Goal: Task Accomplishment & Management: Complete application form

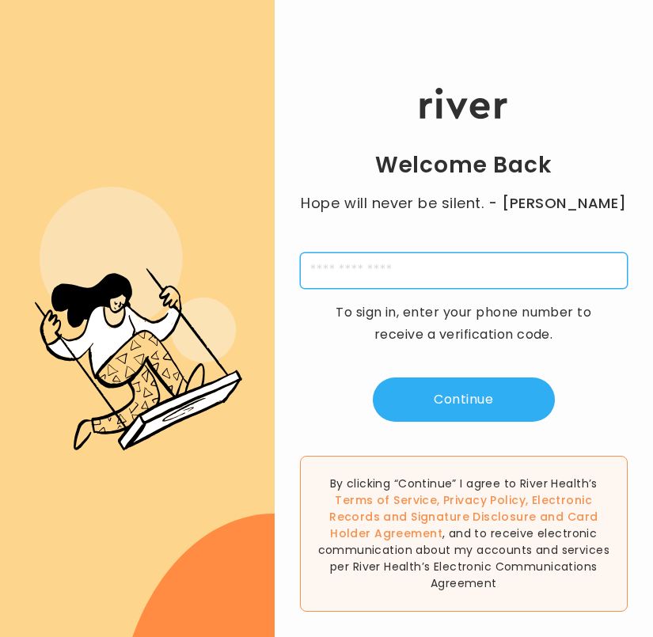
click at [385, 277] on input "tel" at bounding box center [464, 271] width 329 height 36
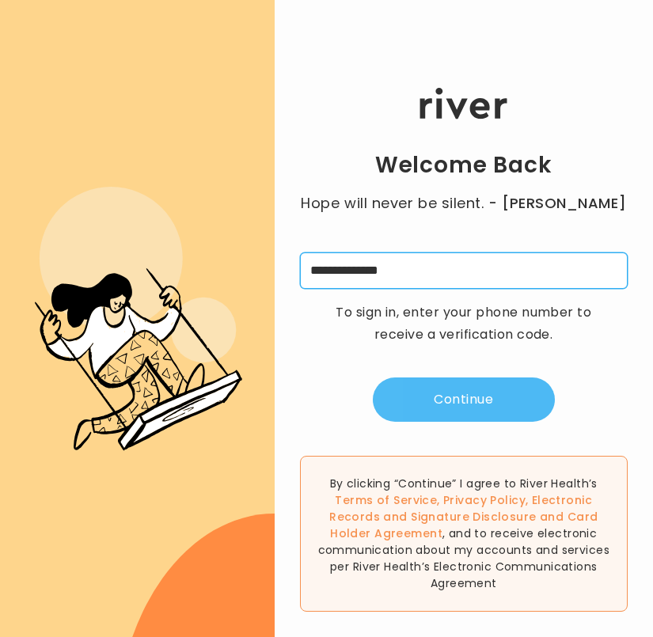
type input "**********"
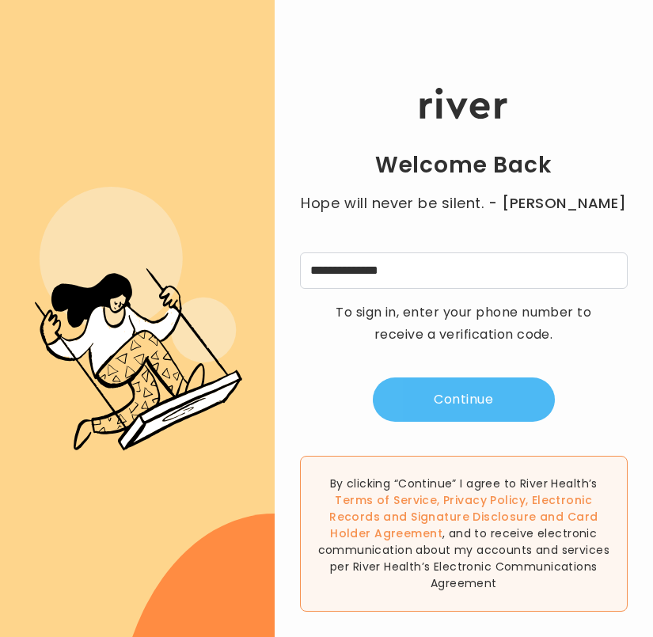
click at [459, 405] on button "Continue" at bounding box center [464, 400] width 182 height 44
type input "*"
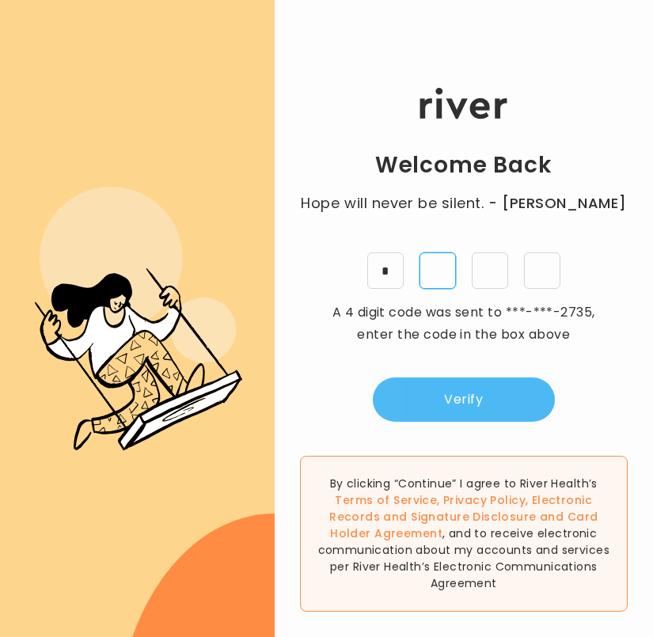
type input "*"
click at [459, 405] on button "Verify" at bounding box center [464, 400] width 182 height 44
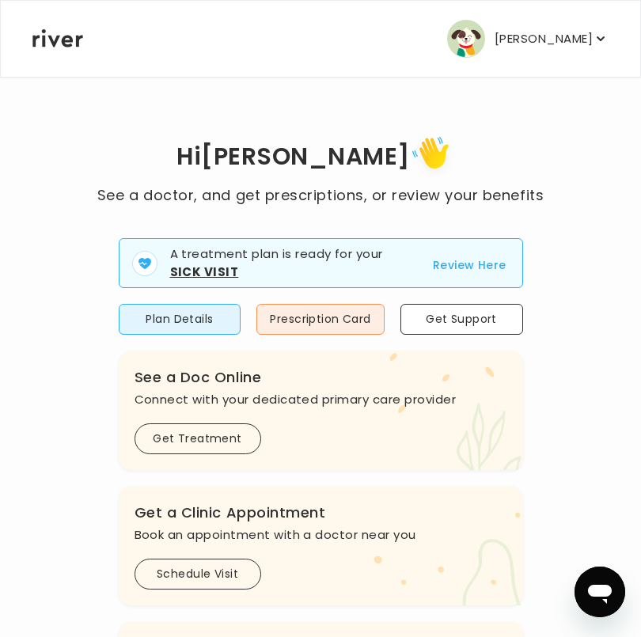
click at [468, 264] on button "Review Here" at bounding box center [470, 265] width 74 height 19
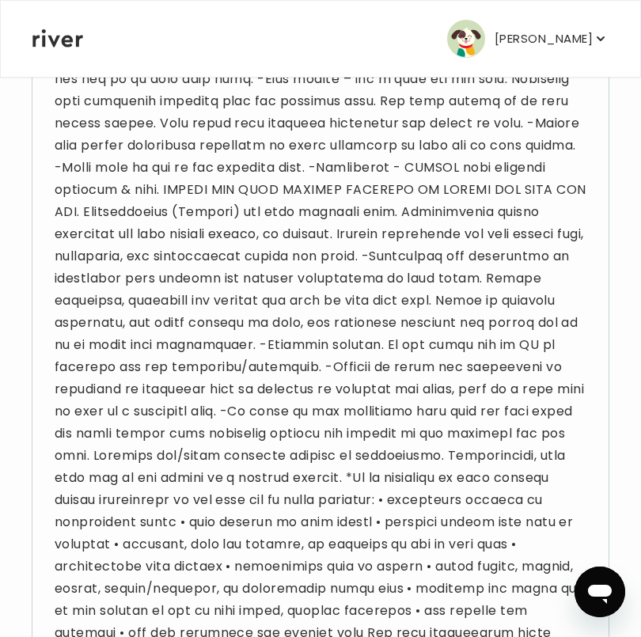
scroll to position [179, 0]
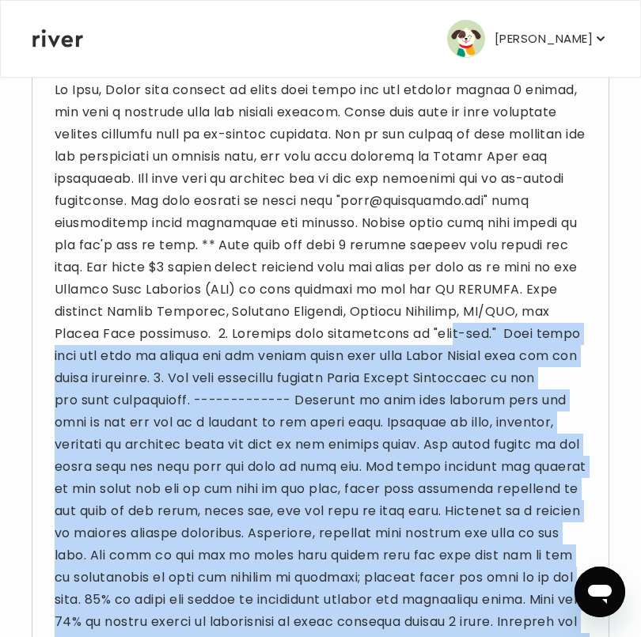
drag, startPoint x: 650, startPoint y: 161, endPoint x: 78, endPoint y: 354, distance: 603.3
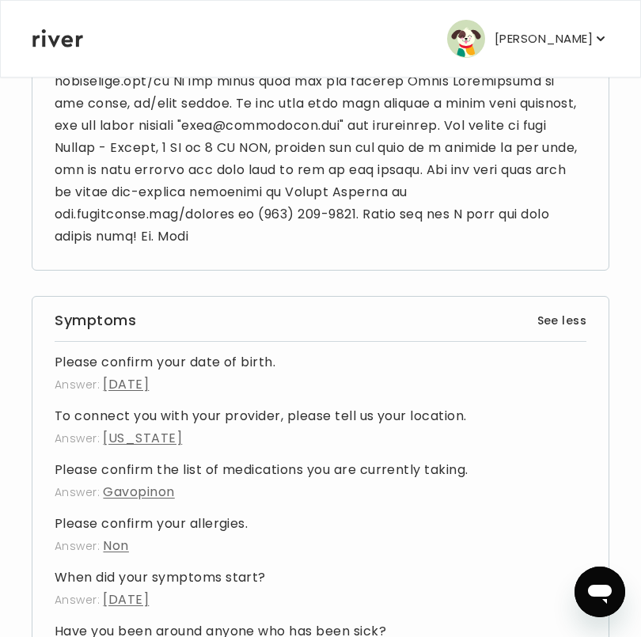
scroll to position [2035, 0]
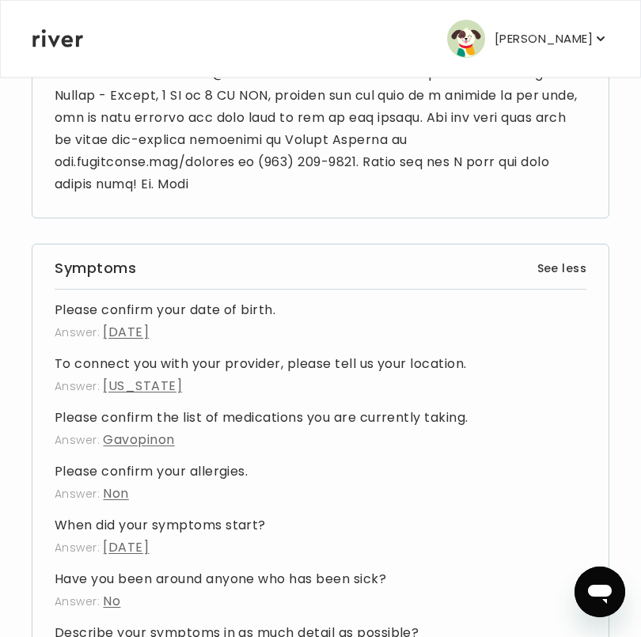
click at [568, 505] on p "Answer: Non" at bounding box center [321, 494] width 532 height 22
drag, startPoint x: 568, startPoint y: 511, endPoint x: 556, endPoint y: 527, distance: 19.3
click at [560, 505] on p "Answer: Non" at bounding box center [321, 494] width 532 height 22
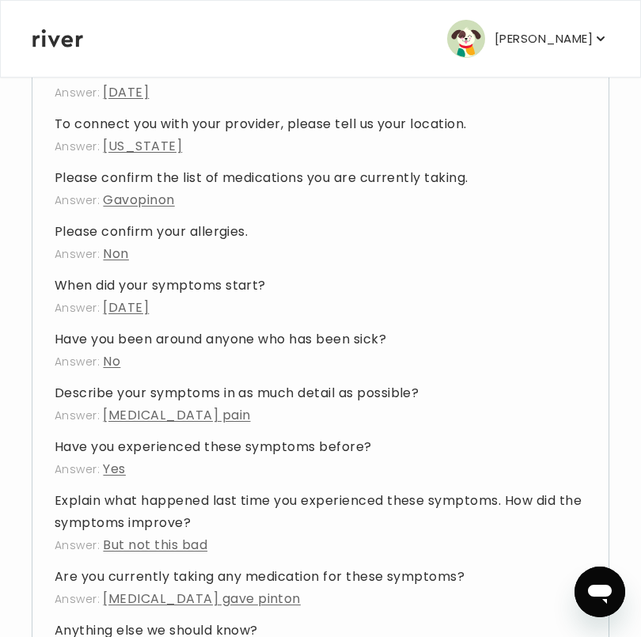
scroll to position [2486, 0]
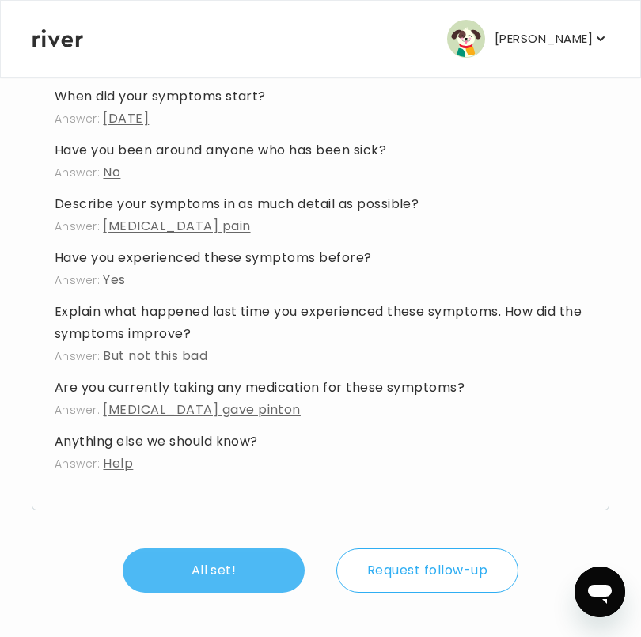
click at [194, 568] on button "All set!" at bounding box center [214, 571] width 182 height 44
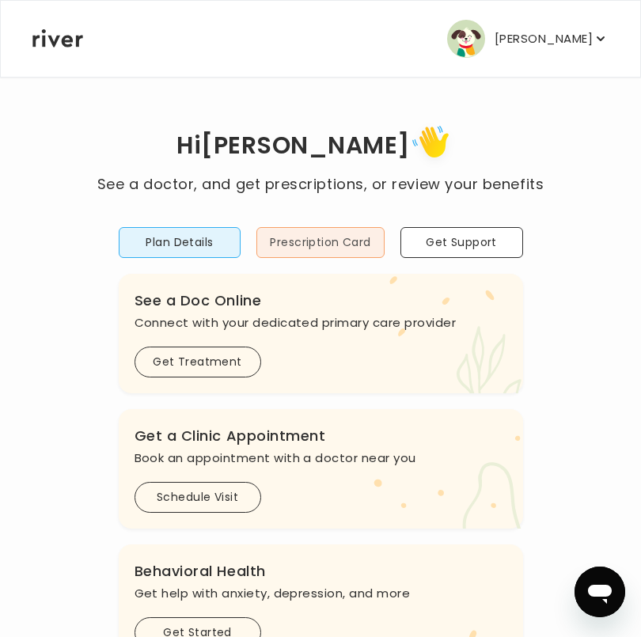
click at [310, 253] on button "Prescription Card" at bounding box center [319, 242] width 127 height 31
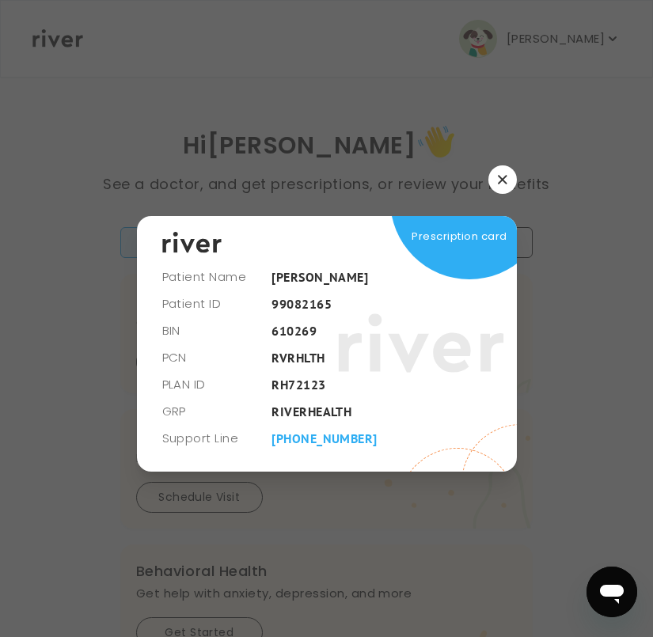
click at [501, 175] on icon "button" at bounding box center [502, 179] width 9 height 9
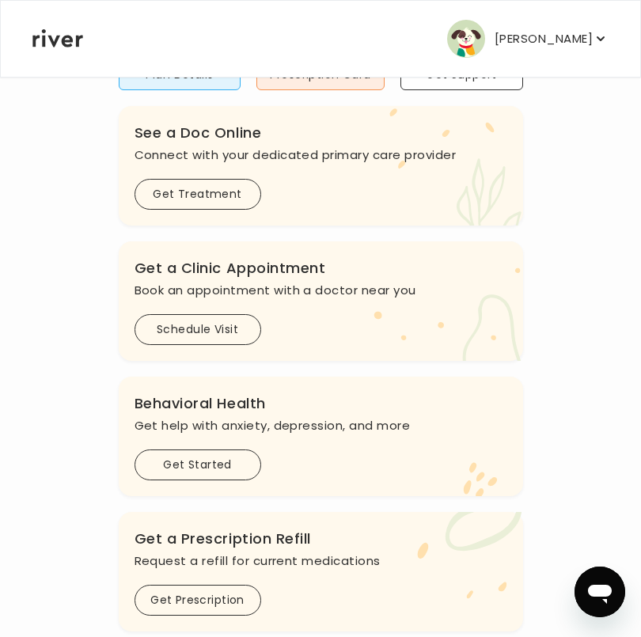
scroll to position [173, 0]
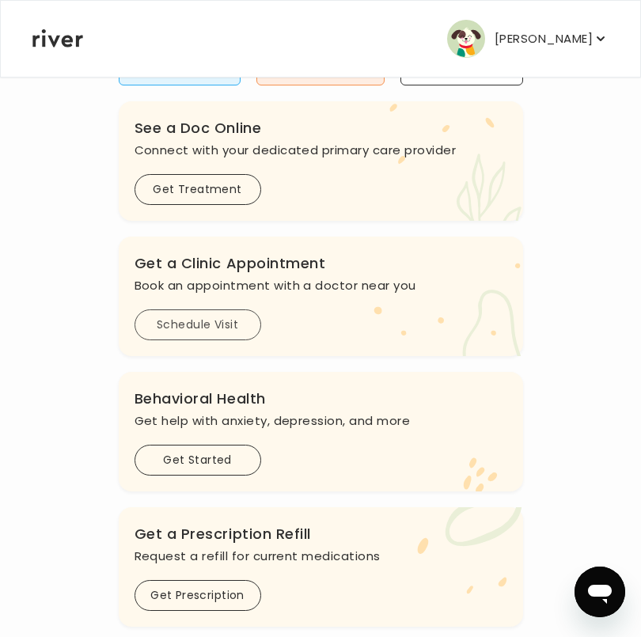
click at [196, 324] on button "Schedule Visit" at bounding box center [198, 325] width 127 height 31
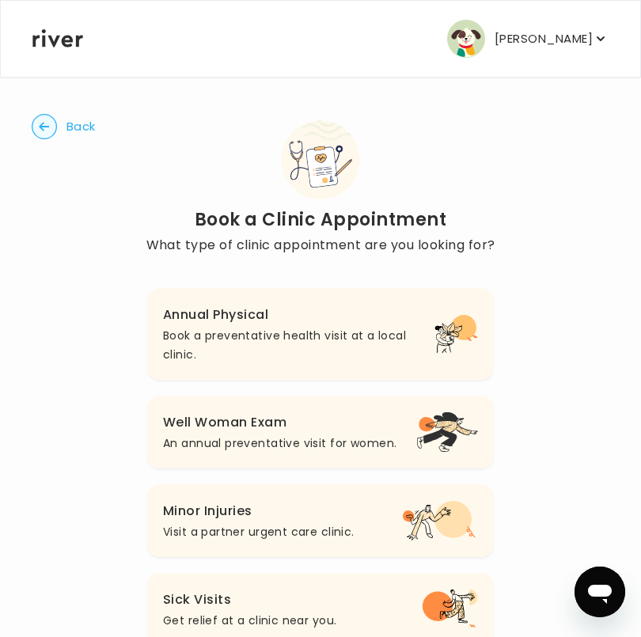
click at [229, 513] on h3 "Minor Injuries" at bounding box center [259, 511] width 192 height 22
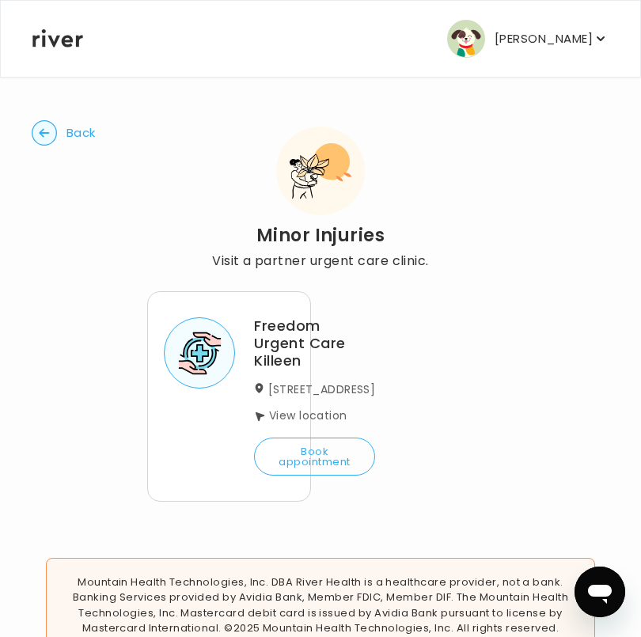
click at [310, 476] on button "Book appointment" at bounding box center [314, 457] width 121 height 38
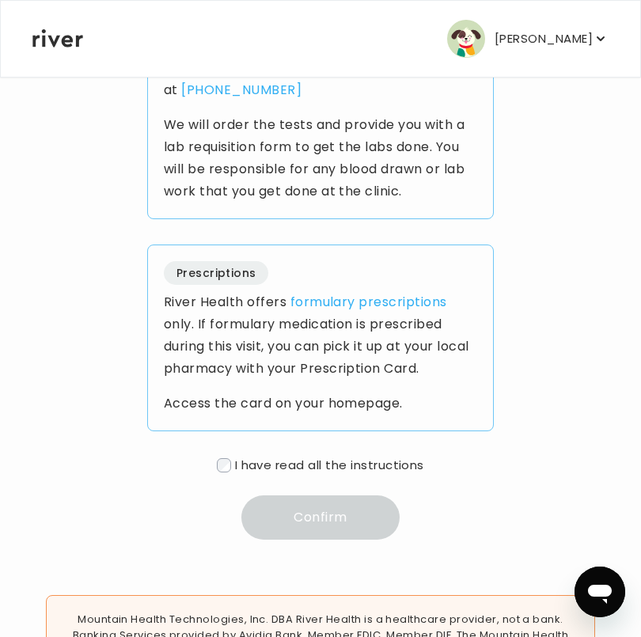
scroll to position [831, 0]
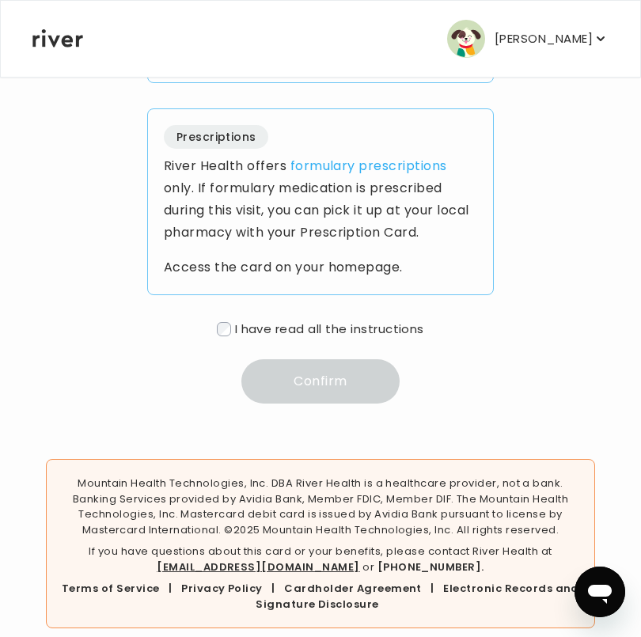
click at [218, 317] on label "I have read all the instructions" at bounding box center [320, 328] width 207 height 23
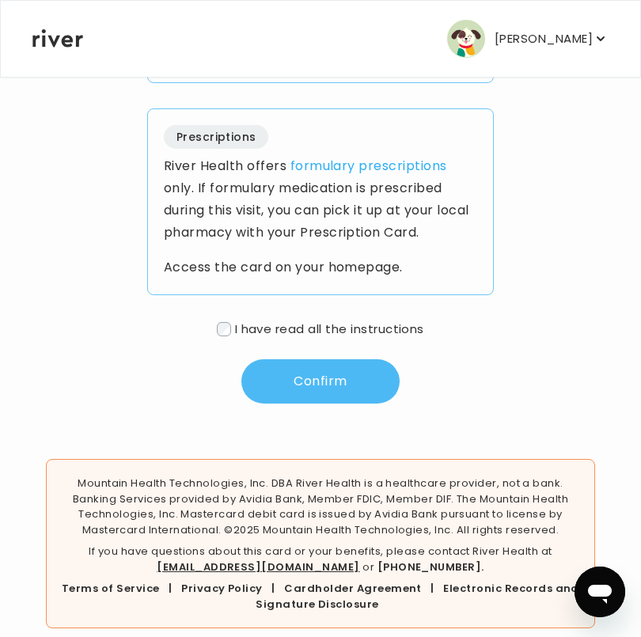
click at [329, 366] on button "Confirm" at bounding box center [320, 381] width 158 height 44
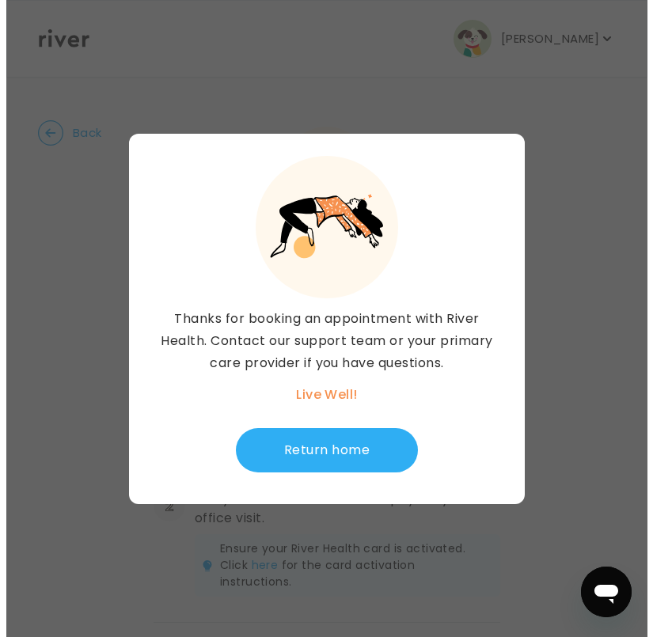
scroll to position [0, 0]
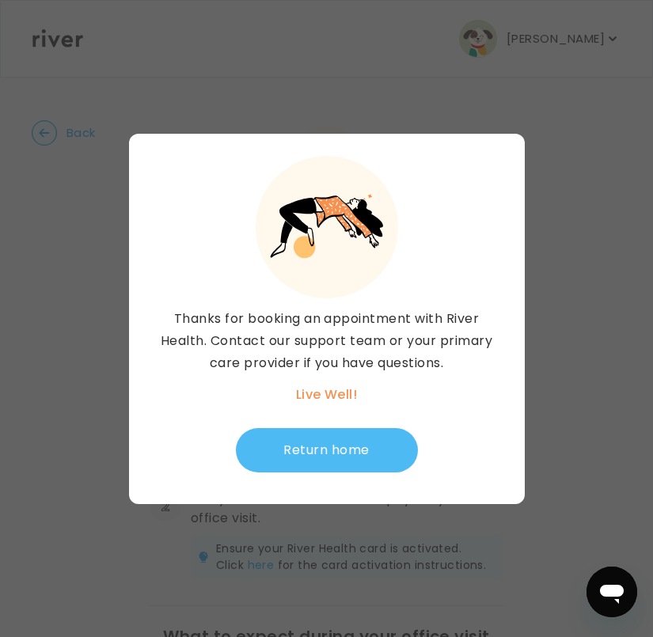
click at [359, 458] on button "Return home" at bounding box center [327, 450] width 182 height 44
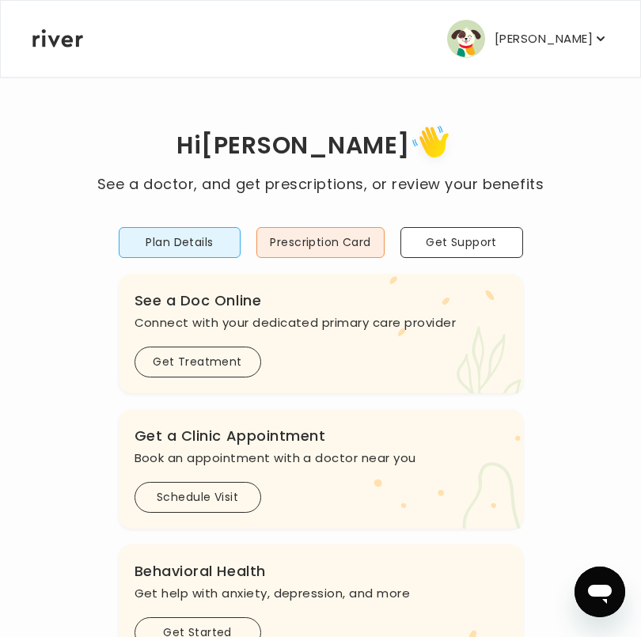
click at [578, 41] on p "[PERSON_NAME]" at bounding box center [544, 39] width 98 height 22
click at [600, 43] on icon "button" at bounding box center [601, 39] width 16 height 16
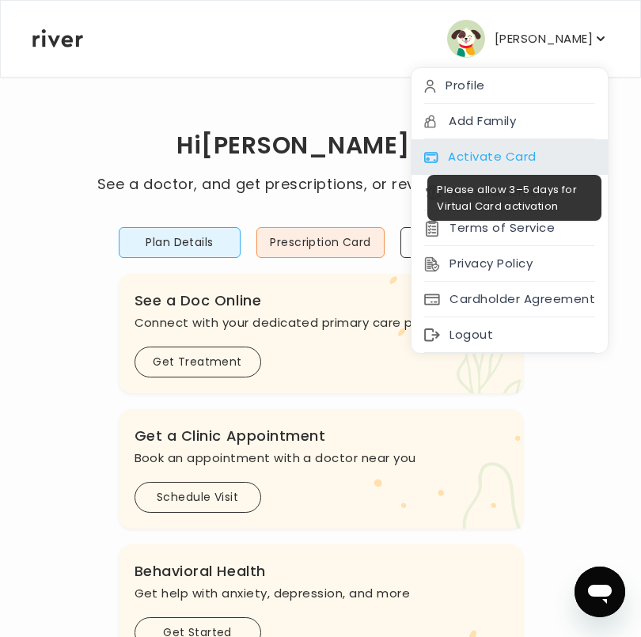
click at [529, 154] on div "Activate Card" at bounding box center [510, 157] width 196 height 36
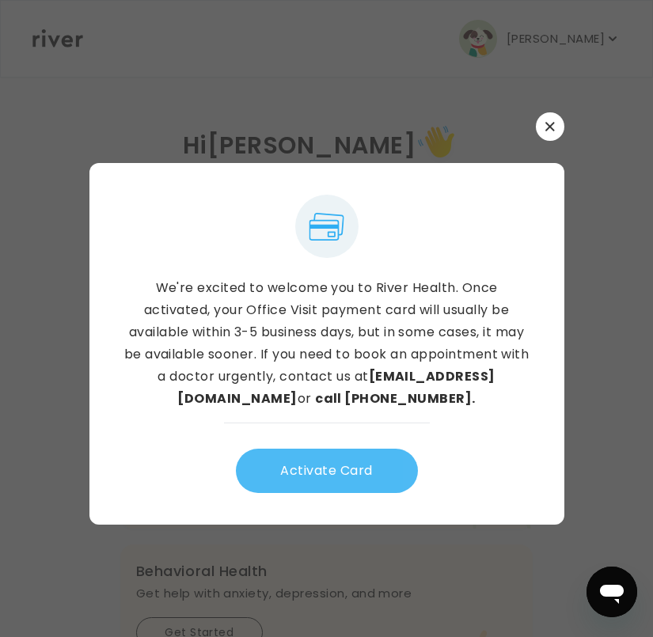
click at [332, 477] on button "Activate Card" at bounding box center [327, 471] width 182 height 44
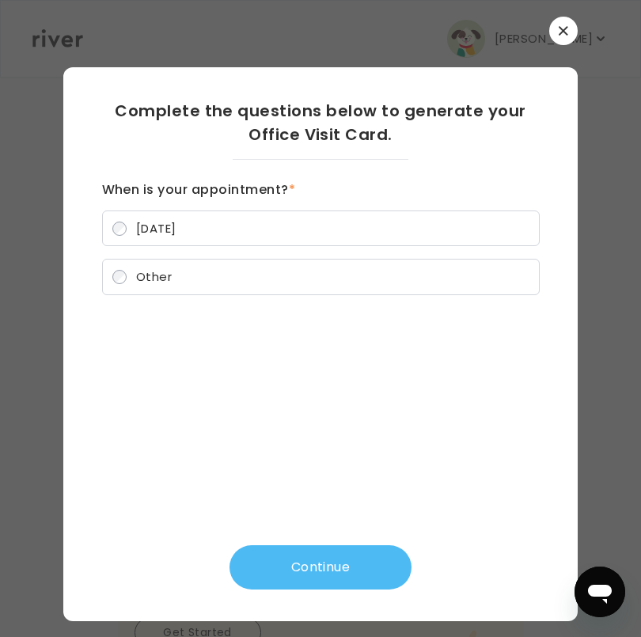
click at [314, 576] on button "Continue" at bounding box center [321, 567] width 182 height 44
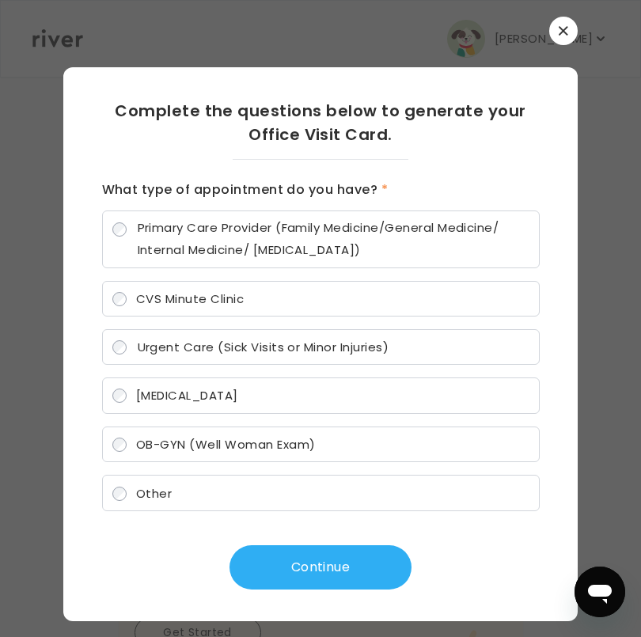
click at [112, 349] on label "Urgent Care (Sick Visits or Minor Injuries)" at bounding box center [321, 347] width 438 height 36
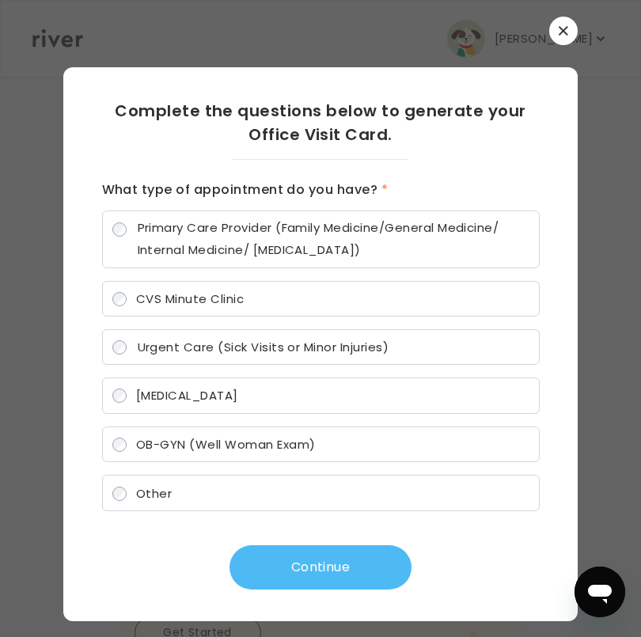
click at [288, 570] on button "Continue" at bounding box center [321, 567] width 182 height 44
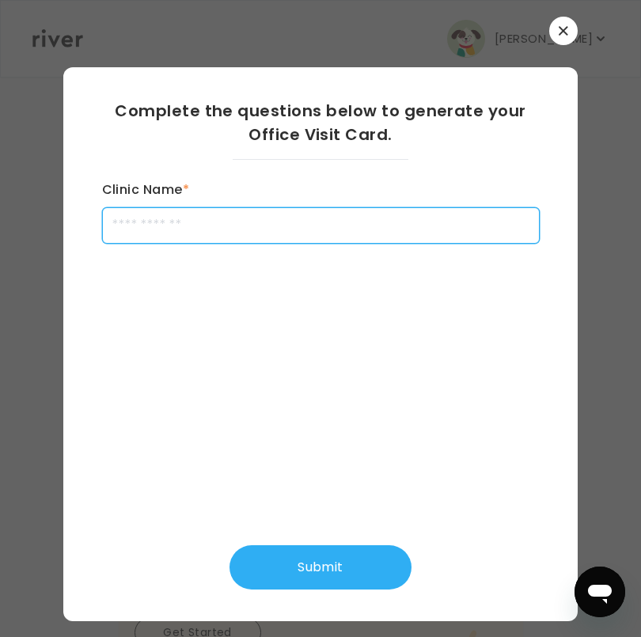
click at [245, 227] on input "Clinic Name *" at bounding box center [321, 225] width 438 height 36
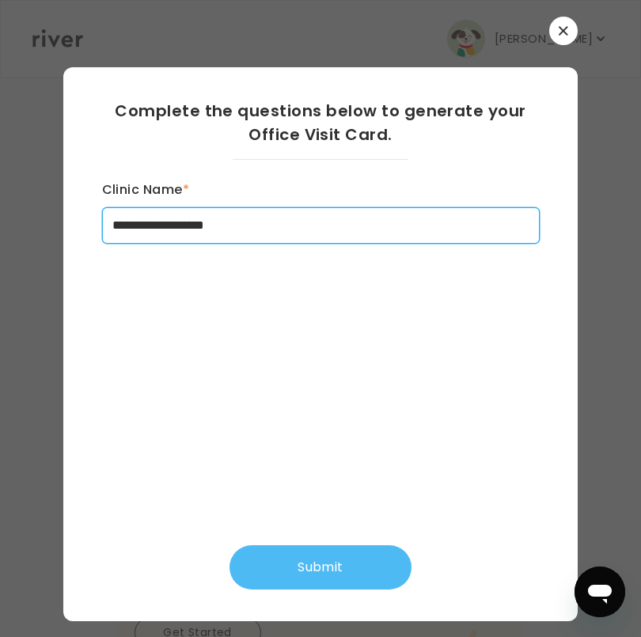
type input "**********"
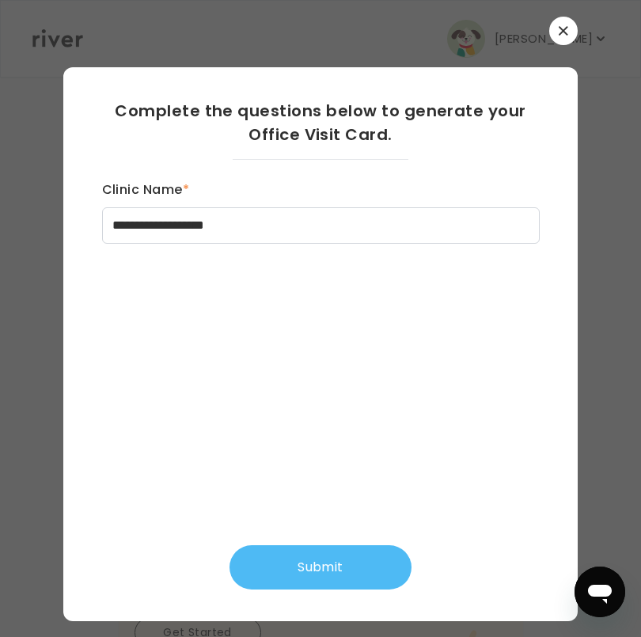
click at [331, 575] on button "Submit" at bounding box center [321, 567] width 182 height 44
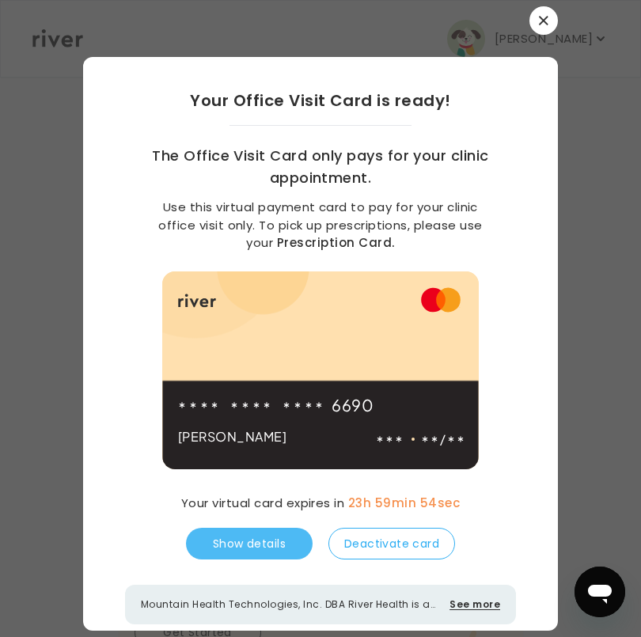
click at [249, 548] on button "Show details" at bounding box center [249, 544] width 127 height 32
